Goal: Task Accomplishment & Management: Manage account settings

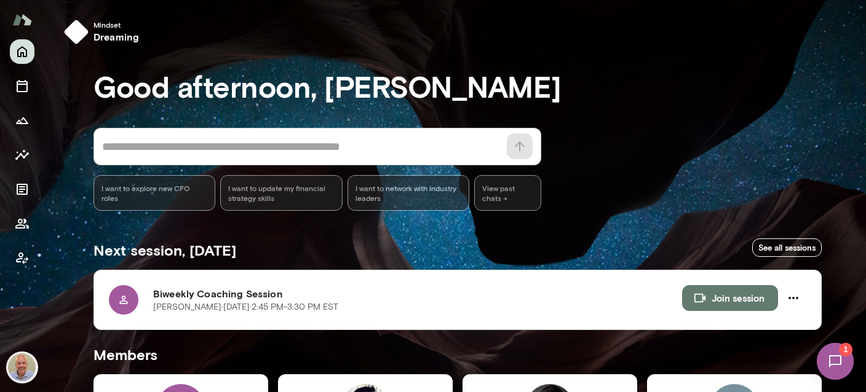
click at [851, 363] on img at bounding box center [835, 361] width 50 height 50
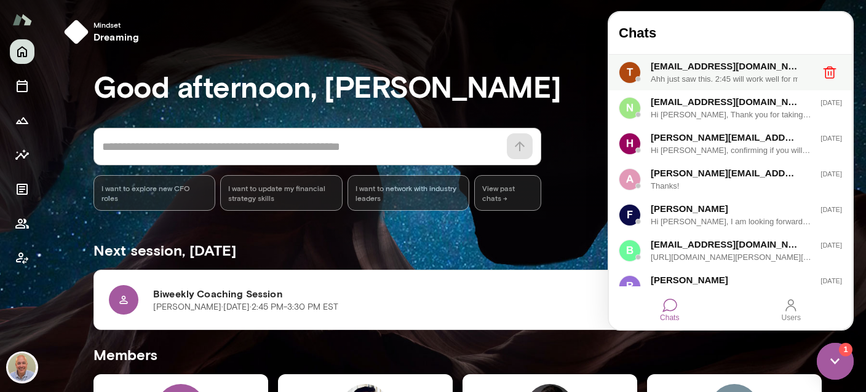
click at [726, 77] on div "Ahh just saw this. 2:45 will work well for me. I just updated the notes for [DA…" at bounding box center [731, 79] width 160 height 12
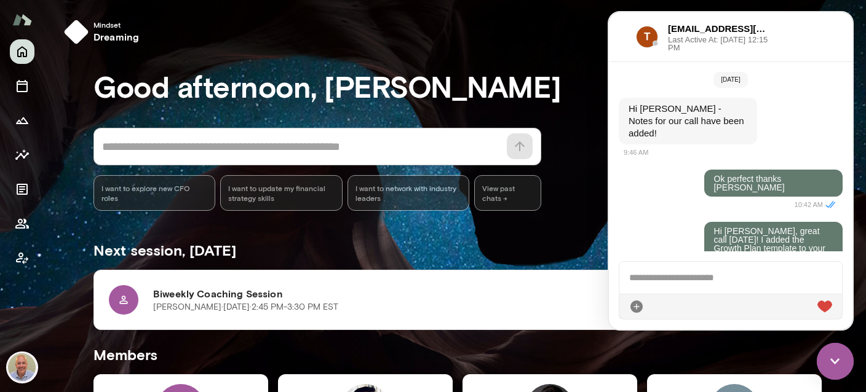
scroll to position [2483, 0]
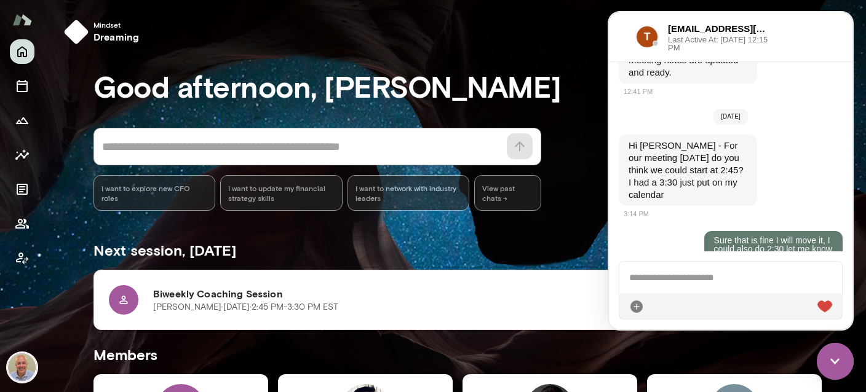
click at [697, 296] on div at bounding box center [730, 306] width 223 height 25
click at [692, 310] on div at bounding box center [730, 306] width 223 height 25
click at [697, 305] on div at bounding box center [730, 306] width 223 height 25
click at [688, 273] on div at bounding box center [730, 278] width 223 height 32
click at [832, 304] on icon at bounding box center [824, 306] width 15 height 15
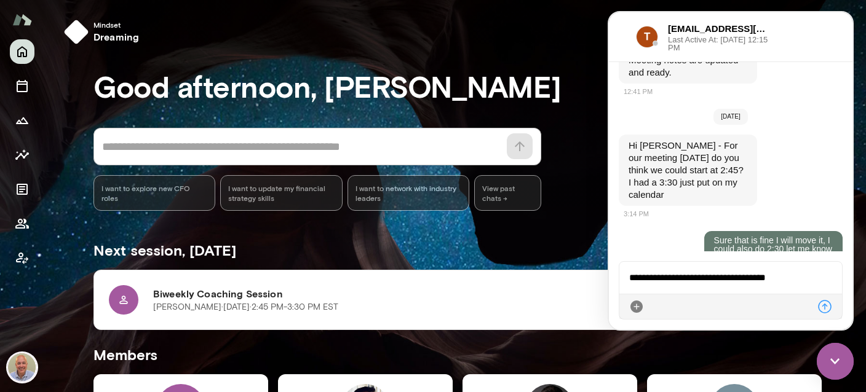
scroll to position [2535, 0]
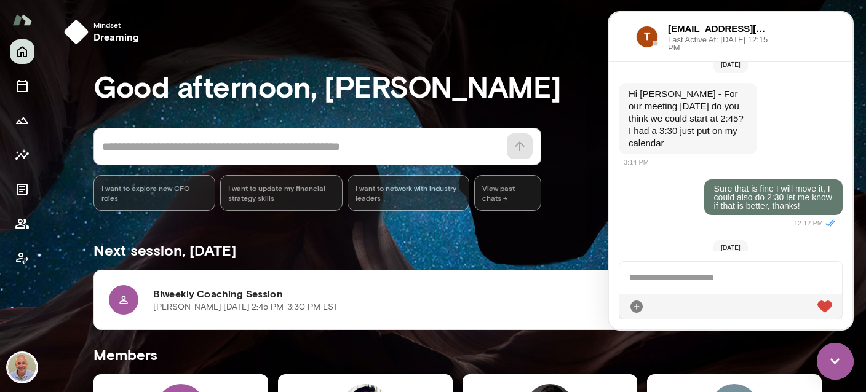
click at [338, 259] on div "Next session, [DATE] See all sessions" at bounding box center [457, 248] width 728 height 44
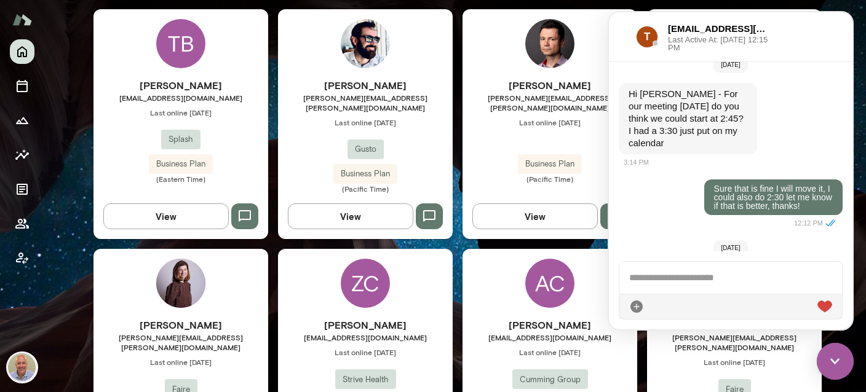
scroll to position [219, 0]
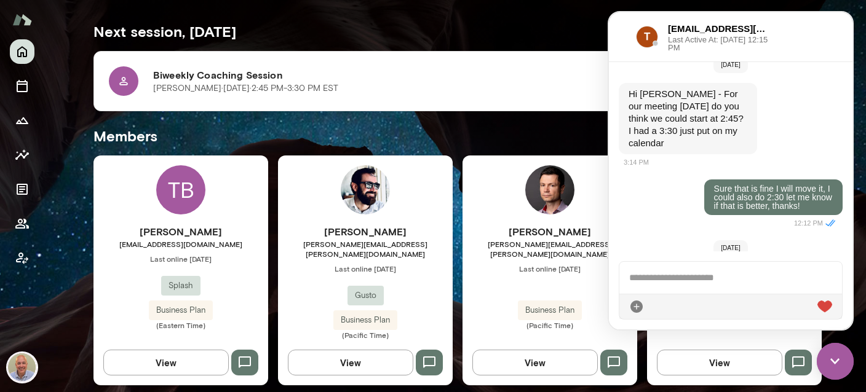
drag, startPoint x: 831, startPoint y: 371, endPoint x: 833, endPoint y: 362, distance: 9.5
click at [831, 371] on img at bounding box center [835, 361] width 37 height 37
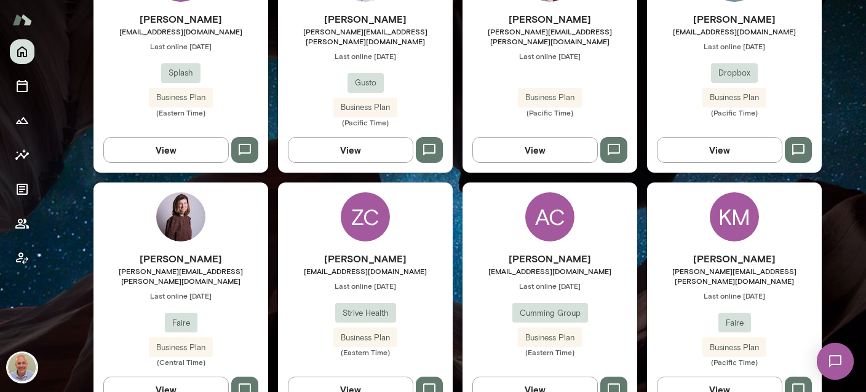
scroll to position [292, 0]
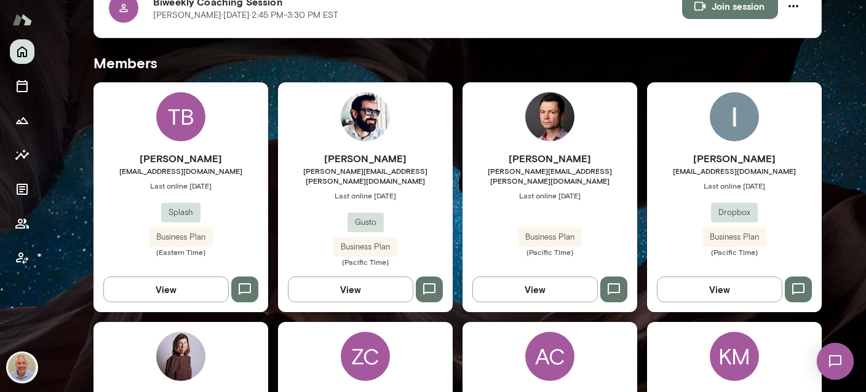
click at [204, 143] on div "TB [PERSON_NAME] [EMAIL_ADDRESS][DOMAIN_NAME] Last online [DATE] Splash Busines…" at bounding box center [180, 197] width 175 height 230
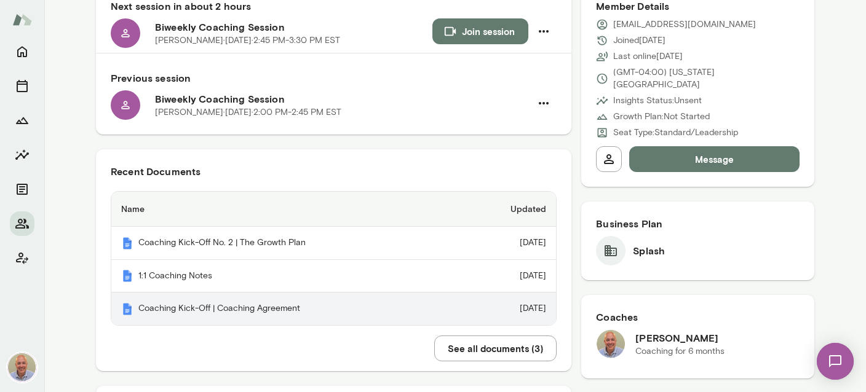
scroll to position [146, 0]
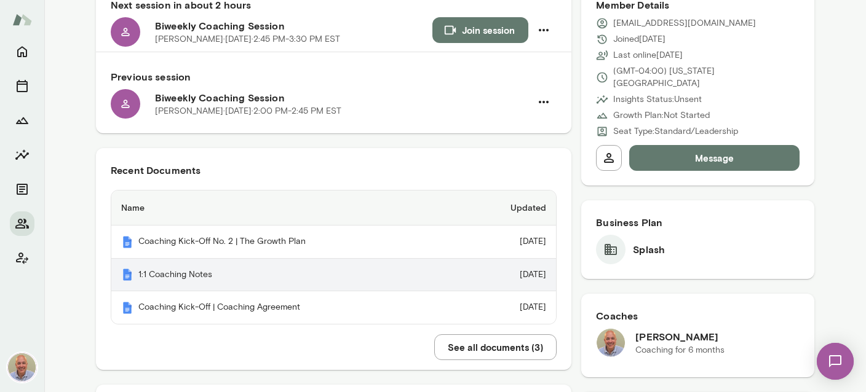
click at [205, 277] on th "1:1 Coaching Notes" at bounding box center [286, 275] width 350 height 33
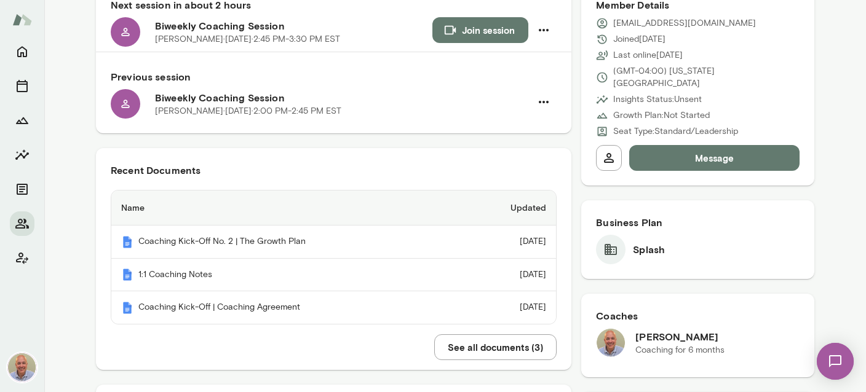
scroll to position [0, 0]
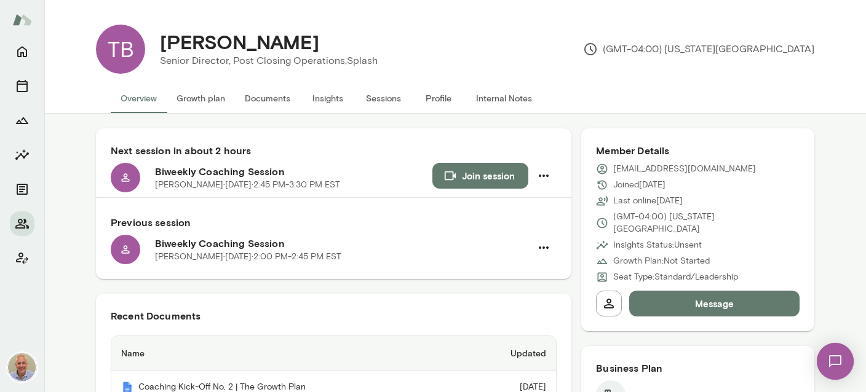
click at [500, 97] on button "Internal Notes" at bounding box center [504, 99] width 76 height 30
